Goal: Entertainment & Leisure: Consume media (video, audio)

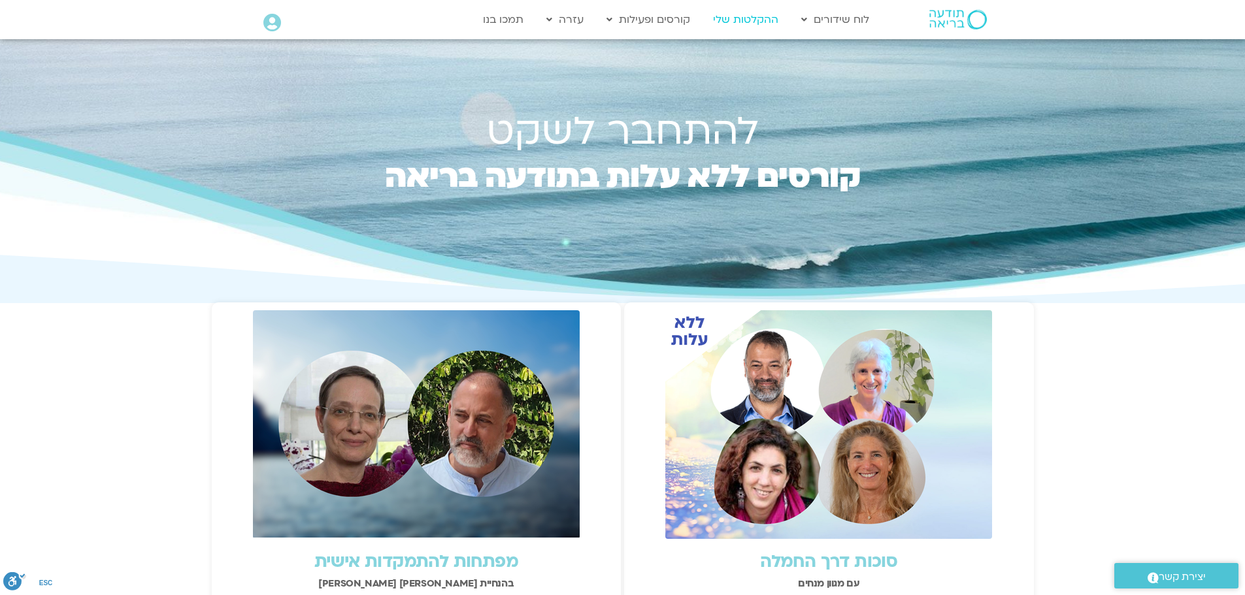
click at [763, 24] on link "ההקלטות שלי" at bounding box center [746, 19] width 78 height 25
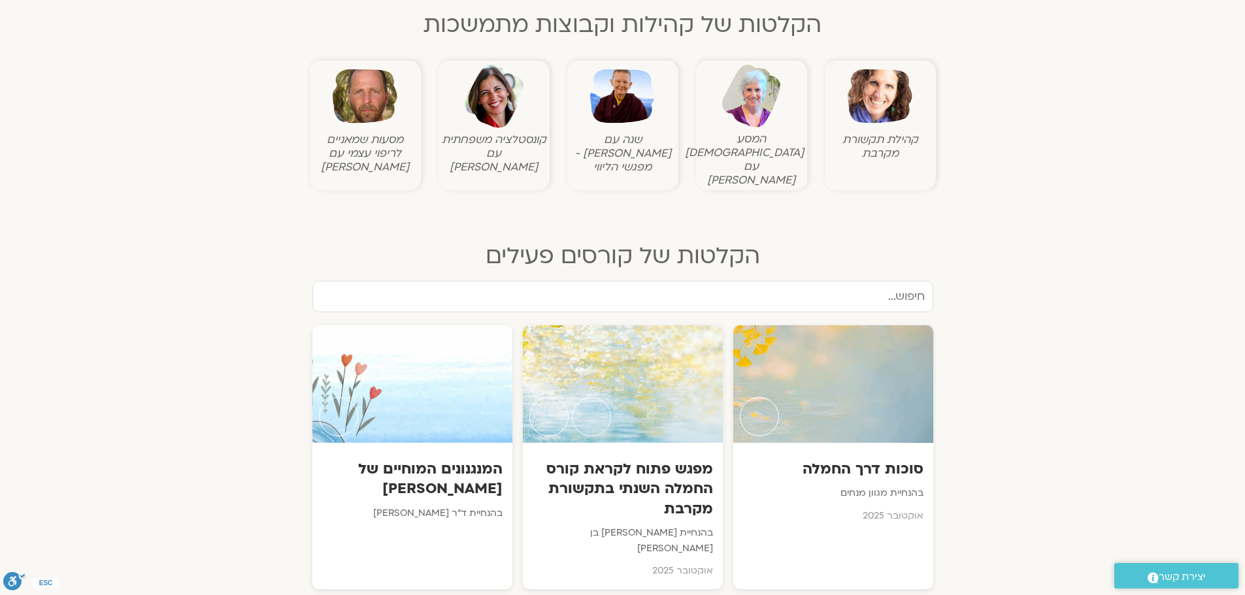
scroll to position [507, 0]
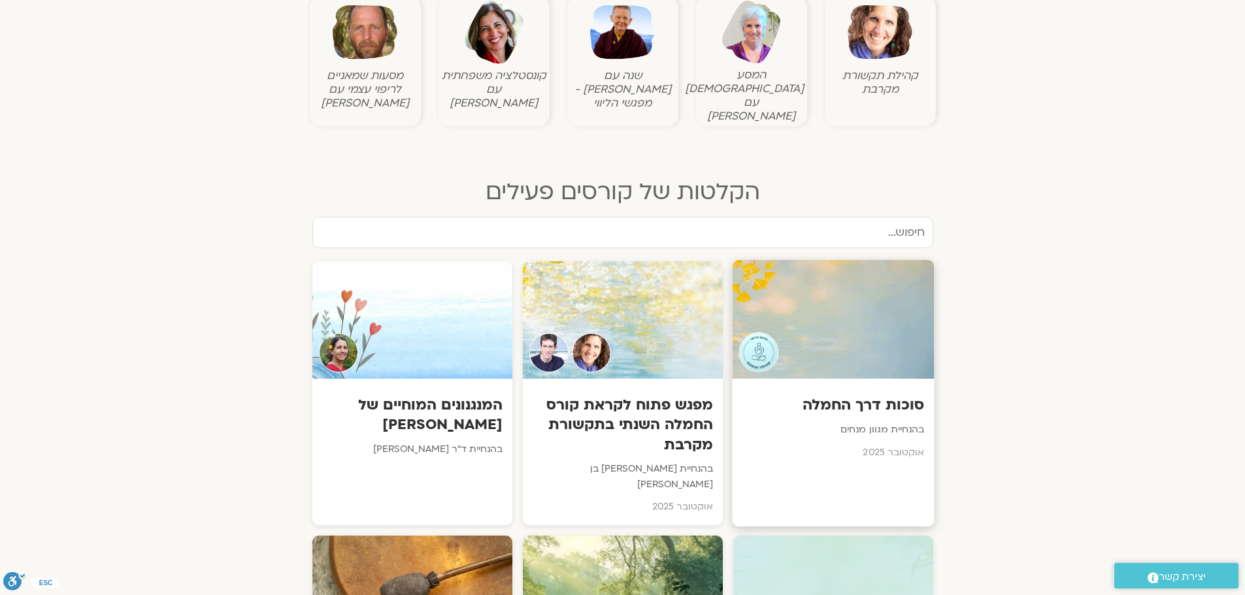
click at [833, 308] on div at bounding box center [833, 319] width 202 height 119
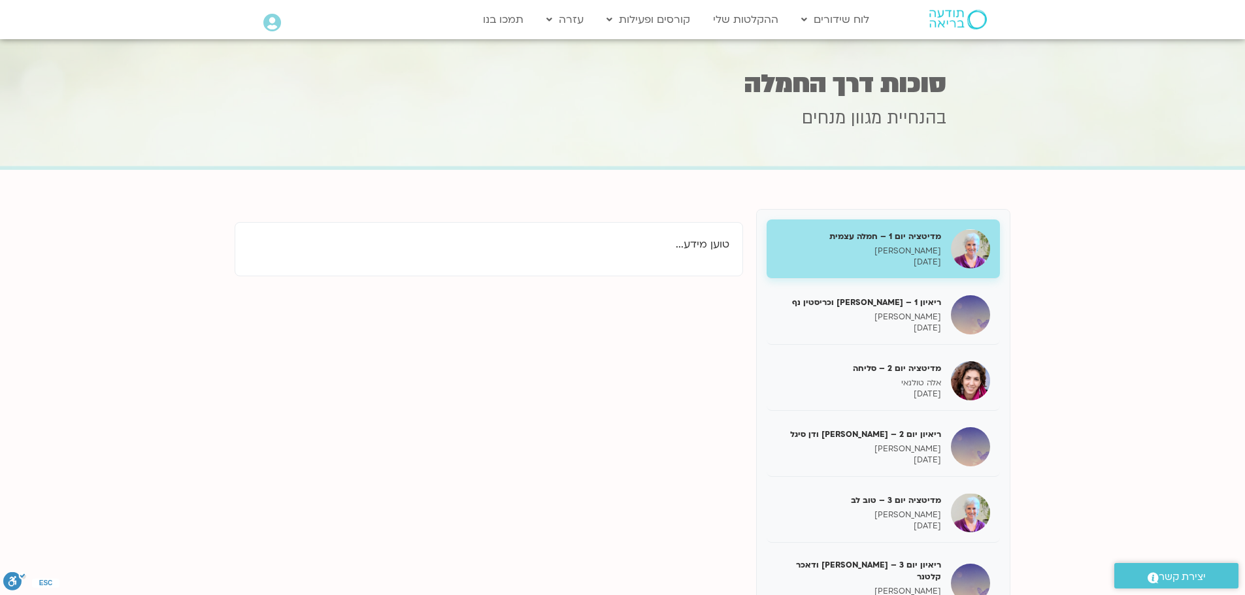
click at [815, 326] on section "מדיטציה יום 1 – חמלה עצמית סנדיה בר קמה [DATE] ריאיון 1 – [PERSON_NAME] וכריסטי…" at bounding box center [622, 451] width 1245 height 562
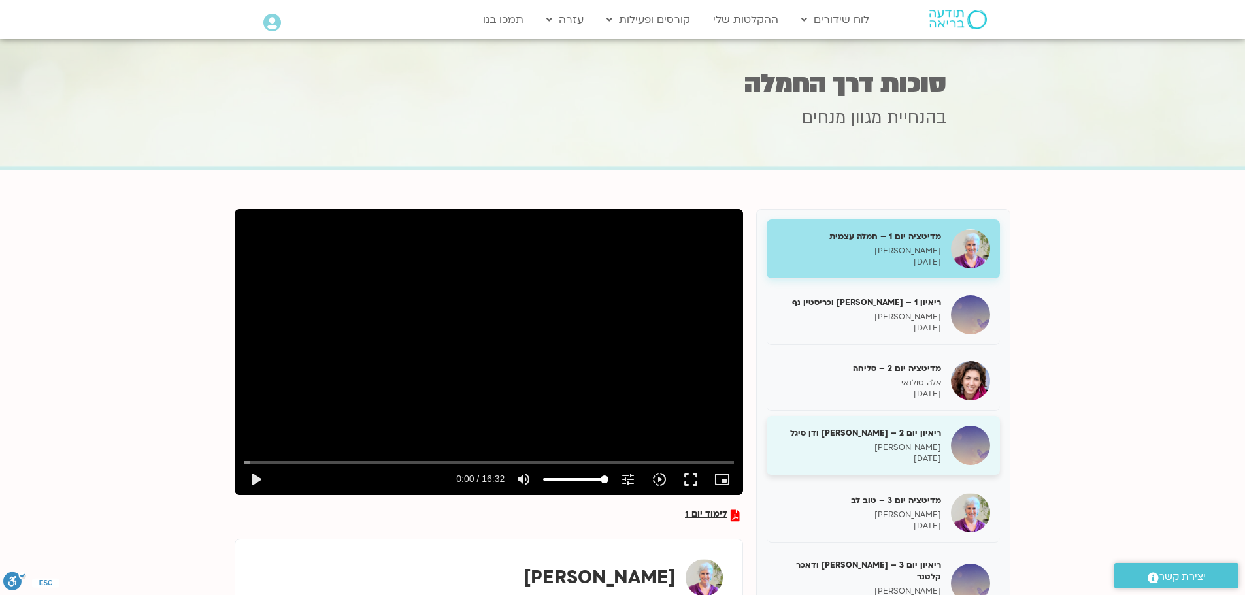
click at [905, 437] on h5 "ריאיון יום 2 – טארה בראך ודן סיגל" at bounding box center [858, 433] width 165 height 12
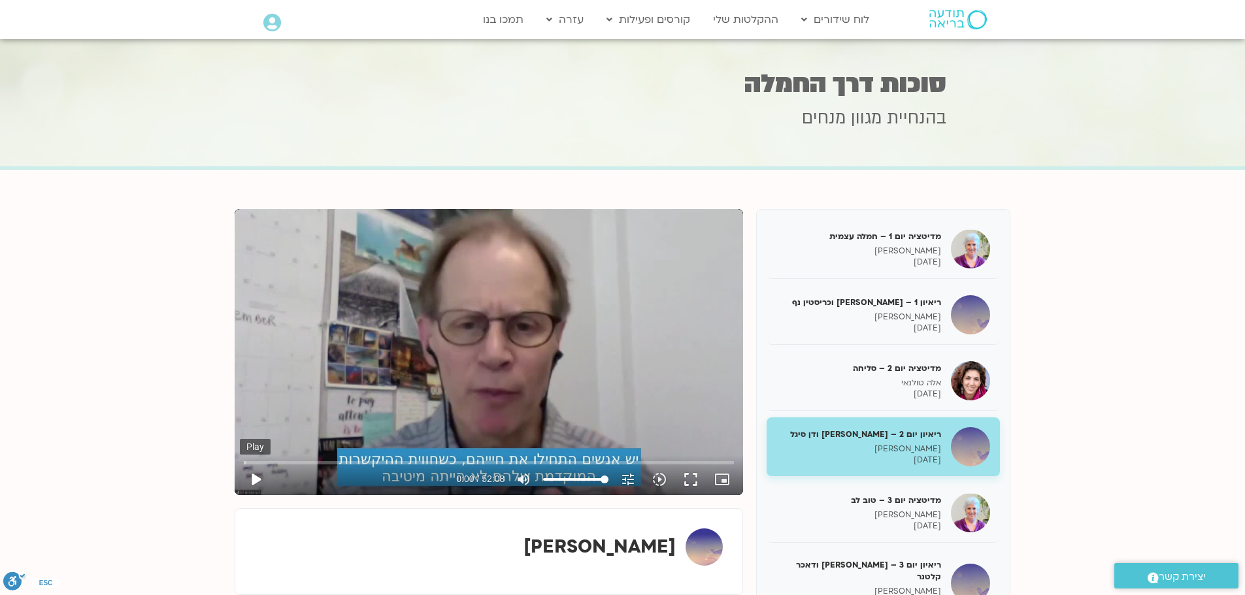
click at [257, 478] on button "play_arrow" at bounding box center [255, 479] width 31 height 31
click at [264, 475] on button "pause" at bounding box center [255, 479] width 31 height 31
click at [252, 476] on button "play_arrow" at bounding box center [255, 479] width 31 height 31
click at [252, 481] on button "pause" at bounding box center [255, 479] width 31 height 31
type input "1021.588521"
